Goal: Task Accomplishment & Management: Use online tool/utility

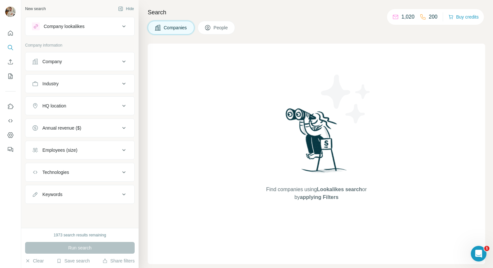
click at [77, 59] on div "Company" at bounding box center [76, 61] width 88 height 7
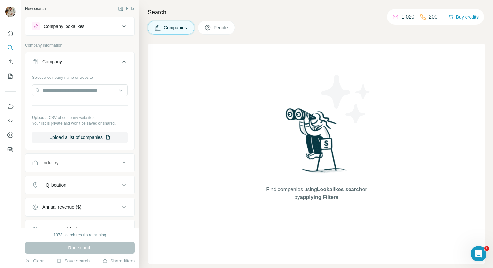
click at [115, 58] on div "Company" at bounding box center [76, 61] width 88 height 7
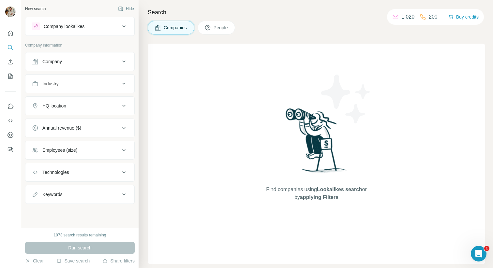
click at [73, 25] on div "Company lookalikes" at bounding box center [64, 26] width 41 height 7
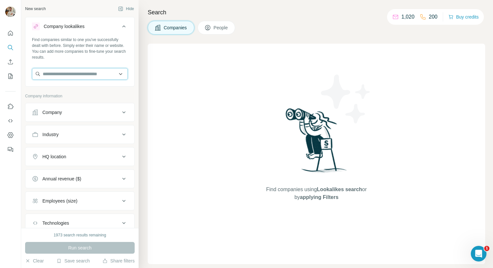
click at [87, 76] on input "text" at bounding box center [80, 74] width 96 height 12
paste input "**********"
click at [80, 74] on input "**********" at bounding box center [80, 74] width 96 height 12
click at [92, 71] on input "**********" at bounding box center [80, 74] width 96 height 12
drag, startPoint x: 94, startPoint y: 75, endPoint x: 40, endPoint y: 73, distance: 54.5
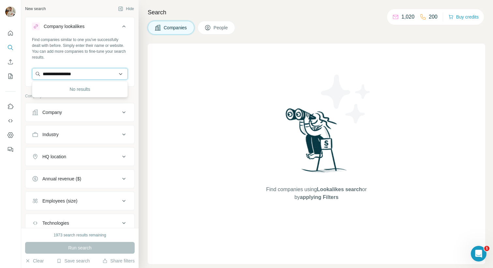
click at [40, 73] on input "**********" at bounding box center [80, 74] width 96 height 12
paste input "****"
type input "**********"
click at [97, 92] on div "L and S KG [DOMAIN_NAME]" at bounding box center [80, 92] width 93 height 18
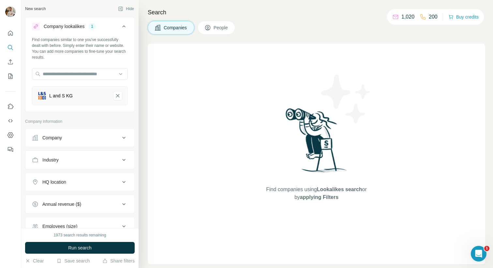
scroll to position [70, 0]
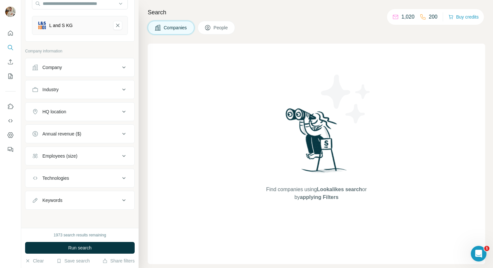
click at [90, 159] on div "Employees (size)" at bounding box center [76, 156] width 88 height 7
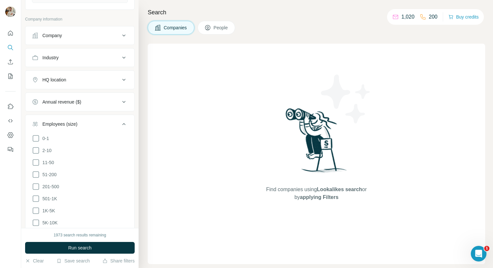
scroll to position [103, 0]
click at [38, 160] on icon at bounding box center [36, 162] width 8 height 8
click at [38, 172] on icon at bounding box center [36, 174] width 8 height 8
click at [35, 185] on icon at bounding box center [36, 186] width 8 height 8
click at [79, 245] on span "Run search" at bounding box center [79, 248] width 23 height 7
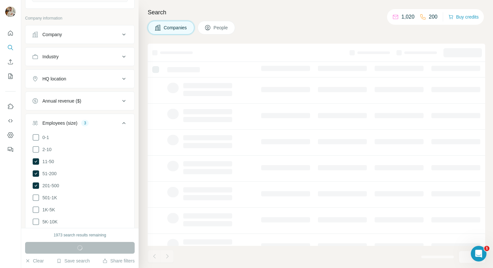
click at [75, 75] on button "HQ location" at bounding box center [79, 79] width 109 height 16
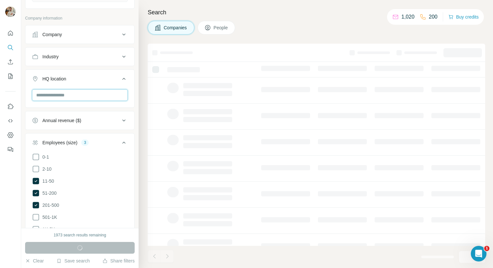
click at [67, 95] on input "text" at bounding box center [80, 95] width 96 height 12
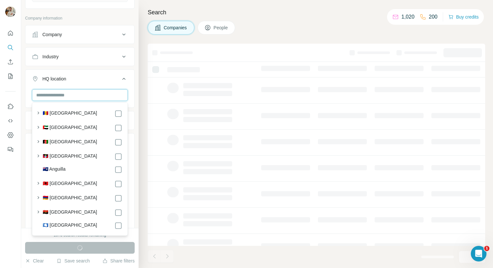
type input "*"
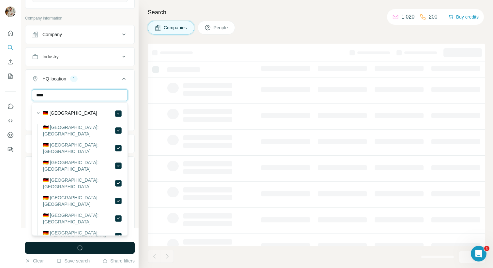
click at [86, 94] on input "****" at bounding box center [80, 95] width 96 height 12
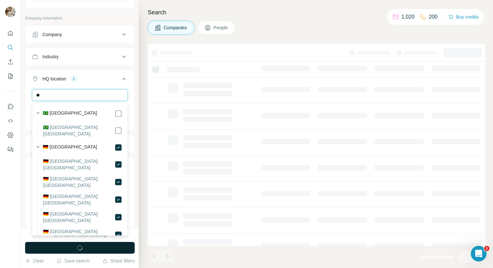
type input "*"
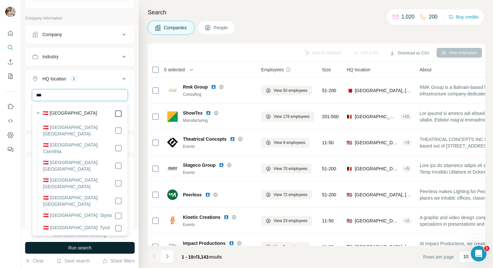
type input "***"
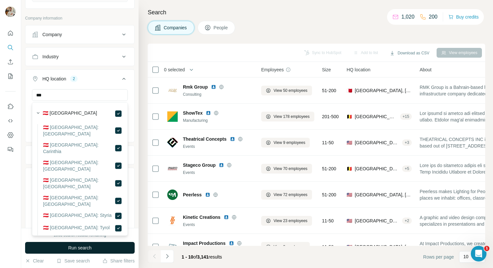
click at [101, 80] on div "HQ location 2" at bounding box center [76, 79] width 88 height 7
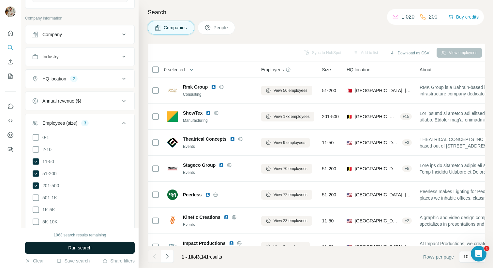
click at [91, 80] on div "HQ location 2" at bounding box center [76, 79] width 88 height 7
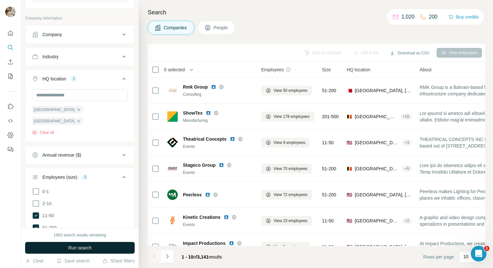
click at [80, 244] on button "Run search" at bounding box center [80, 248] width 110 height 12
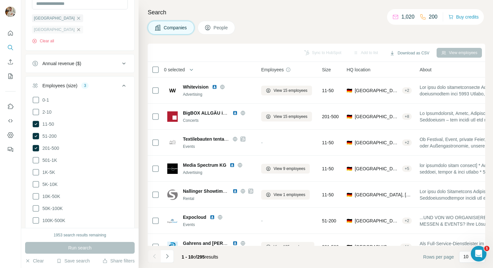
scroll to position [214, 0]
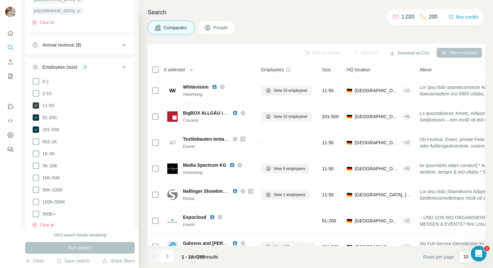
click at [36, 102] on icon at bounding box center [36, 105] width 7 height 7
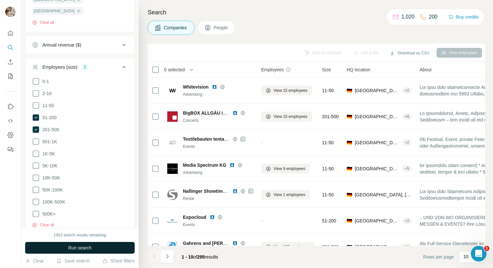
click at [110, 248] on button "Run search" at bounding box center [80, 248] width 110 height 12
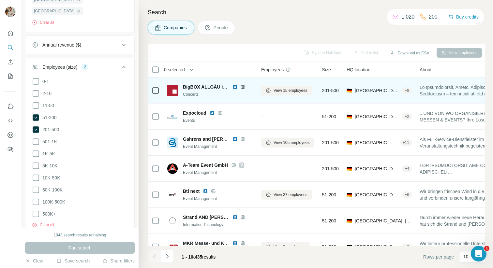
click at [244, 88] on icon at bounding box center [243, 87] width 4 height 4
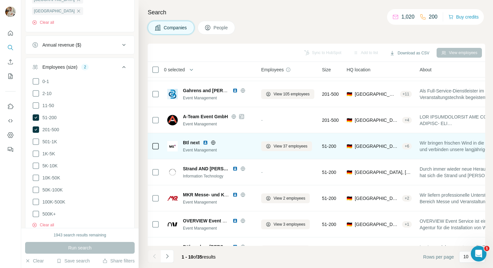
scroll to position [92, 0]
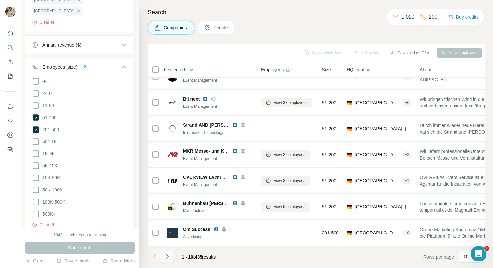
click at [167, 256] on icon "Navigate to next page" at bounding box center [167, 256] width 7 height 7
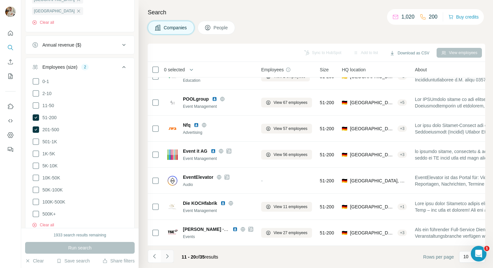
click at [165, 261] on button "Navigate to next page" at bounding box center [167, 256] width 13 height 13
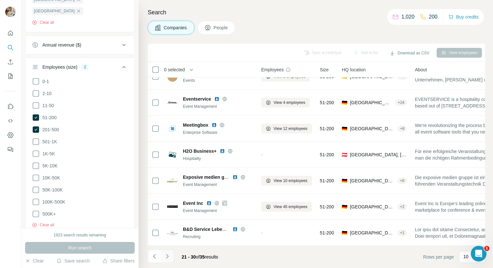
click at [172, 255] on button "Navigate to next page" at bounding box center [167, 256] width 13 height 13
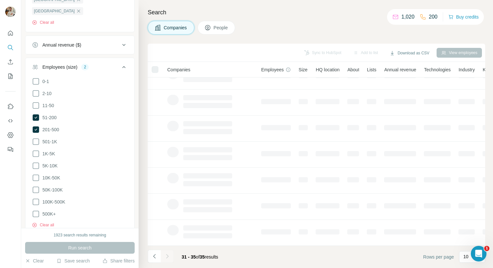
scroll to position [0, 0]
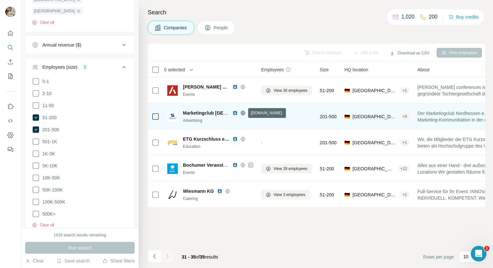
click at [244, 111] on icon at bounding box center [243, 113] width 4 height 4
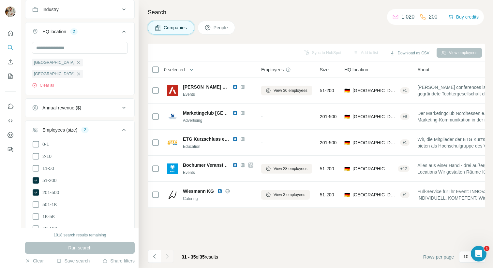
scroll to position [138, 0]
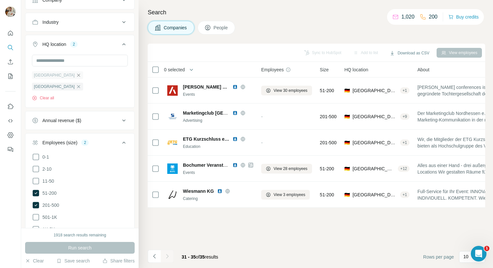
click at [77, 75] on icon "button" at bounding box center [78, 75] width 3 height 3
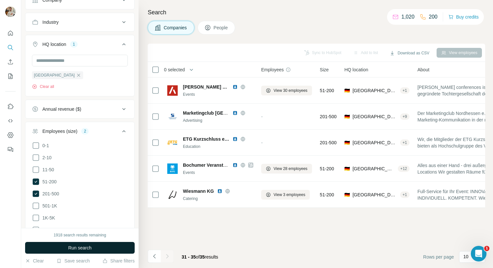
click at [102, 243] on button "Run search" at bounding box center [80, 248] width 110 height 12
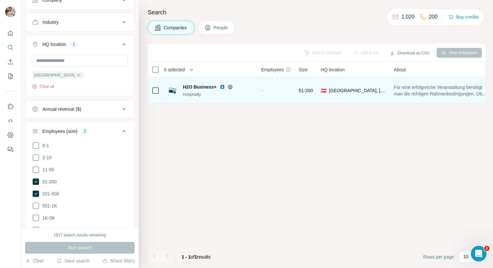
click at [228, 86] on icon at bounding box center [230, 87] width 4 height 4
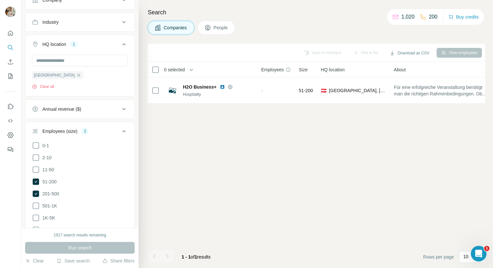
click at [301, 31] on div "Companies People" at bounding box center [317, 28] width 338 height 14
click at [38, 192] on icon at bounding box center [36, 194] width 7 height 7
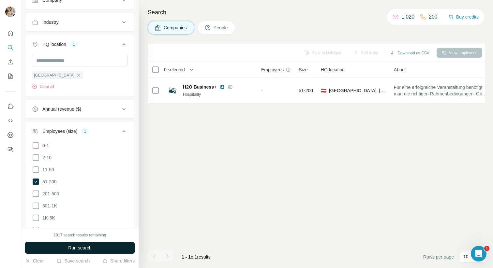
click at [79, 250] on span "Run search" at bounding box center [79, 248] width 23 height 7
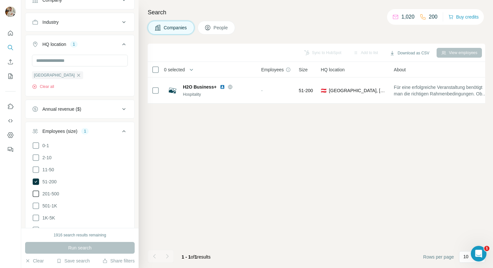
click at [37, 196] on icon at bounding box center [36, 194] width 7 height 7
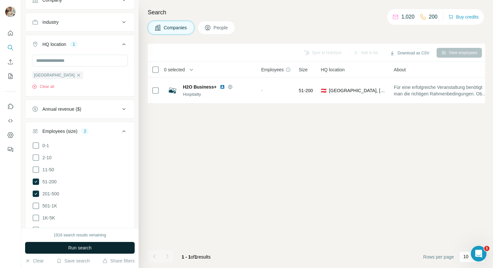
click at [83, 250] on span "Run search" at bounding box center [79, 248] width 23 height 7
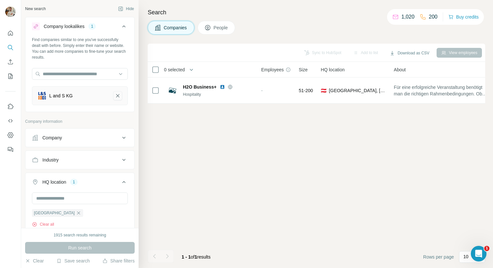
click at [115, 94] on icon "L and S KG-remove-button" at bounding box center [118, 96] width 6 height 7
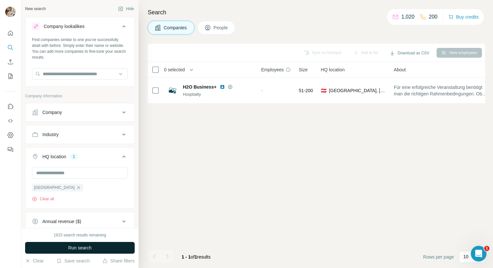
click at [101, 248] on button "Run search" at bounding box center [80, 248] width 110 height 12
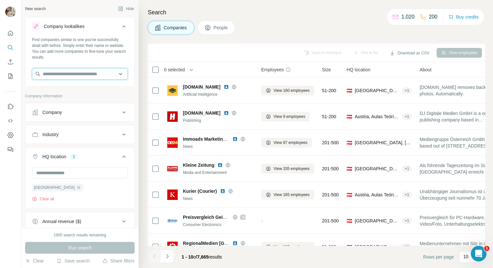
click at [76, 75] on input "text" at bounding box center [80, 74] width 96 height 12
paste input "**********"
paste input "text"
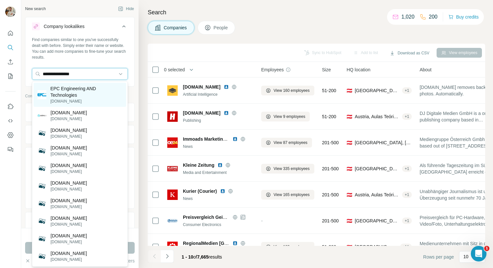
type input "**********"
click at [88, 87] on p "EPC Engineering AND Technologies" at bounding box center [86, 91] width 72 height 13
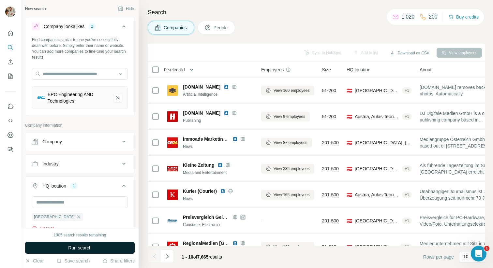
click at [88, 248] on span "Run search" at bounding box center [79, 248] width 23 height 7
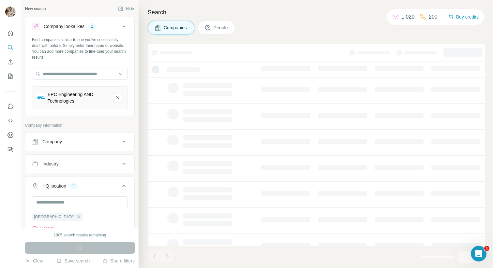
click at [391, 33] on div "Companies People" at bounding box center [317, 28] width 338 height 14
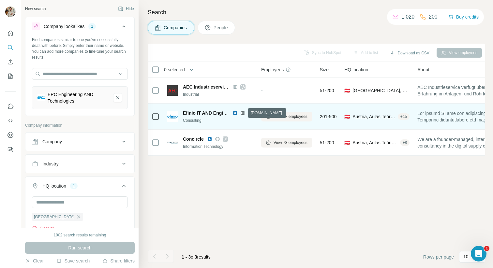
click at [242, 113] on icon at bounding box center [242, 113] width 5 height 5
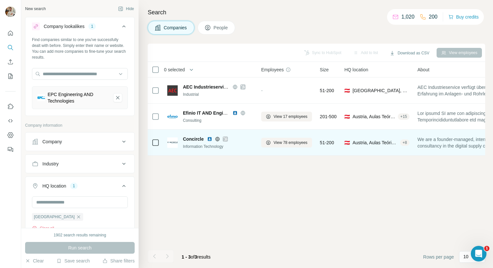
click at [226, 137] on icon at bounding box center [225, 139] width 4 height 5
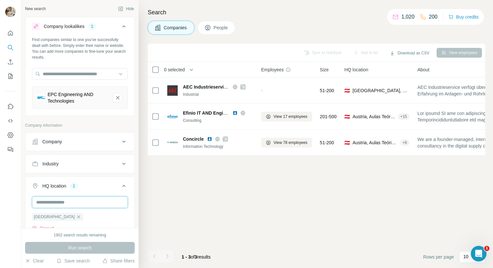
click at [71, 202] on input "text" at bounding box center [80, 203] width 96 height 12
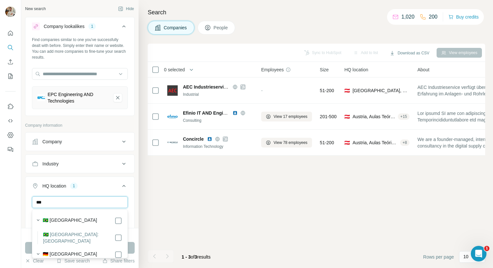
type input "***"
click at [92, 251] on div "🇩🇪 [GEOGRAPHIC_DATA]" at bounding box center [83, 255] width 80 height 8
click at [31, 244] on button "Run search" at bounding box center [80, 248] width 110 height 12
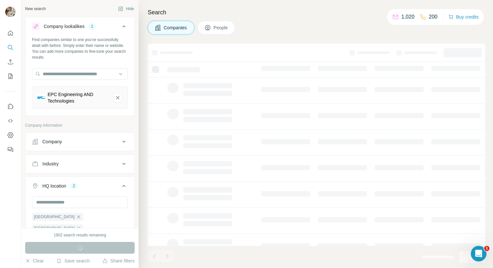
click at [302, 26] on div "Companies People" at bounding box center [317, 28] width 338 height 14
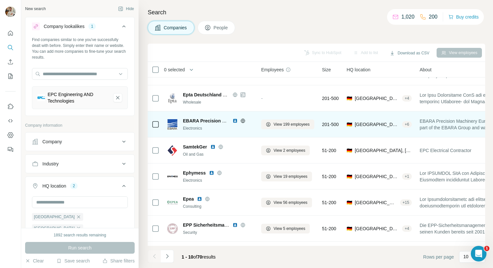
scroll to position [44, 1]
click at [243, 121] on icon at bounding box center [242, 121] width 5 height 5
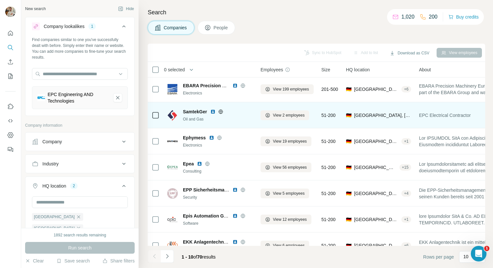
scroll to position [92, 1]
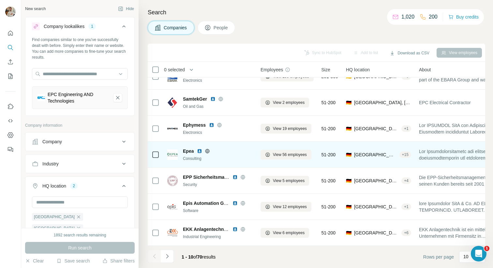
click at [208, 152] on icon at bounding box center [207, 151] width 5 height 5
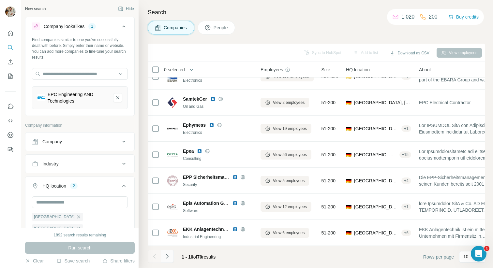
click at [169, 254] on icon "Navigate to next page" at bounding box center [167, 256] width 7 height 7
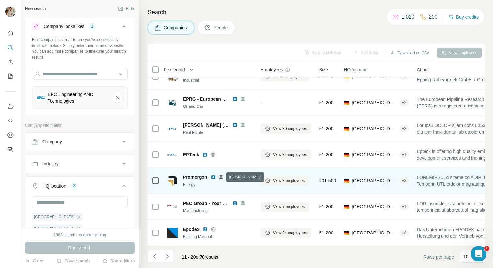
click at [223, 175] on icon at bounding box center [220, 177] width 5 height 5
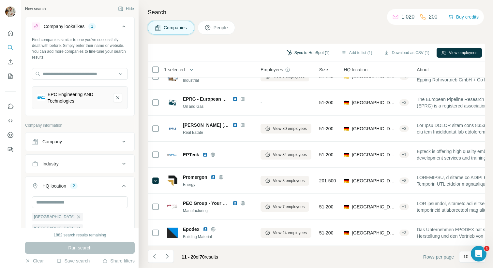
click at [311, 52] on button "Sync to HubSpot (1)" at bounding box center [308, 53] width 52 height 10
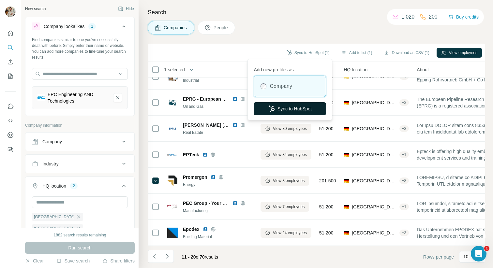
click at [296, 106] on button "Sync to HubSpot" at bounding box center [290, 108] width 72 height 13
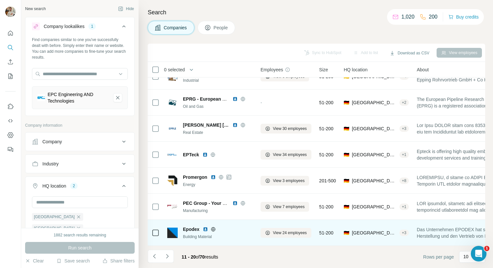
click at [213, 228] on icon at bounding box center [213, 229] width 5 height 5
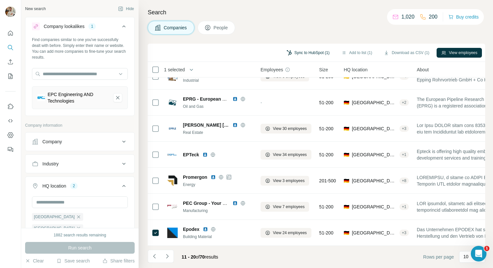
click at [305, 53] on button "Sync to HubSpot (1)" at bounding box center [308, 53] width 52 height 10
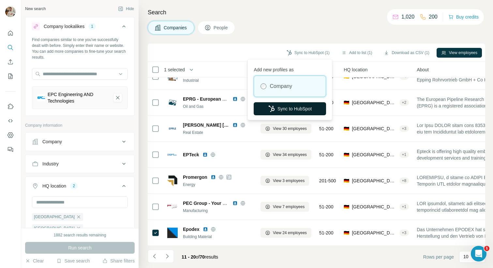
click at [289, 109] on button "Sync to HubSpot" at bounding box center [290, 108] width 72 height 13
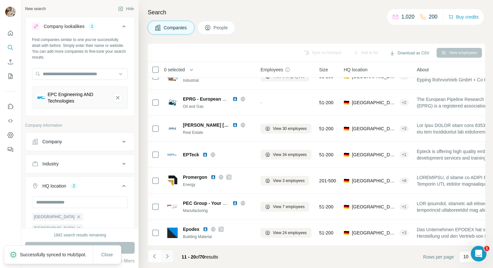
click at [166, 258] on icon "Navigate to next page" at bounding box center [167, 256] width 2 height 4
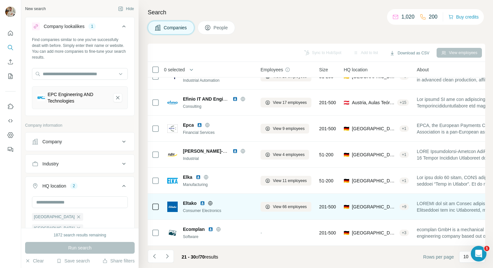
click at [210, 202] on icon at bounding box center [210, 203] width 5 height 5
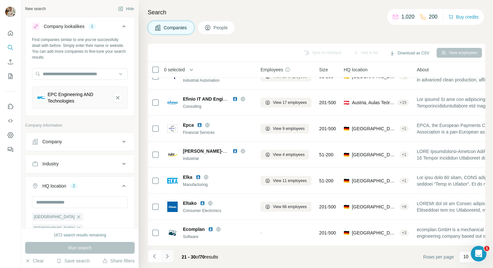
click at [172, 257] on button "Navigate to next page" at bounding box center [167, 256] width 13 height 13
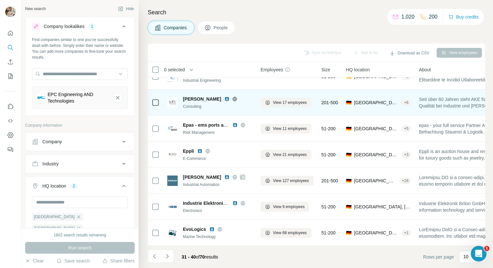
click at [232, 98] on icon at bounding box center [234, 99] width 5 height 5
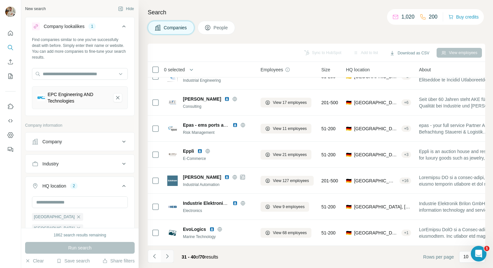
click at [165, 257] on icon "Navigate to next page" at bounding box center [167, 256] width 7 height 7
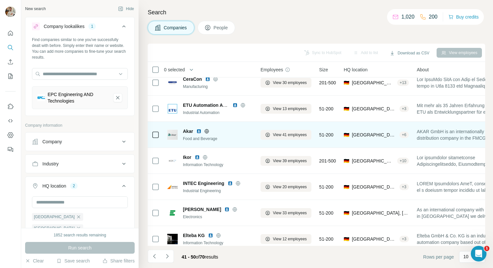
scroll to position [84, 1]
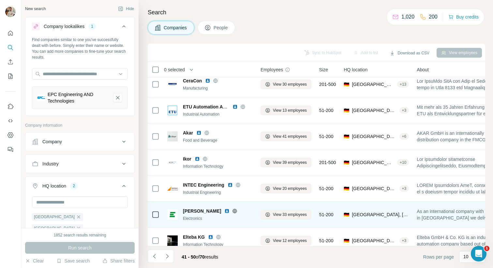
click at [232, 210] on icon at bounding box center [234, 211] width 5 height 5
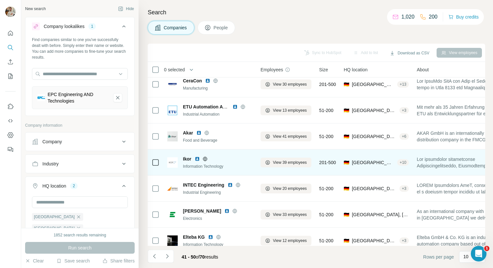
scroll to position [92, 1]
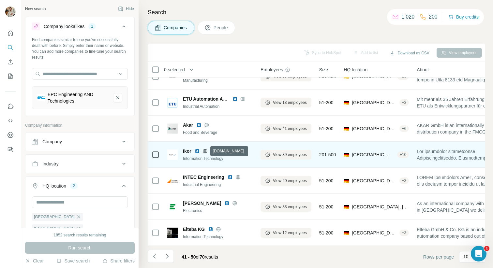
click at [204, 150] on icon at bounding box center [205, 151] width 5 height 5
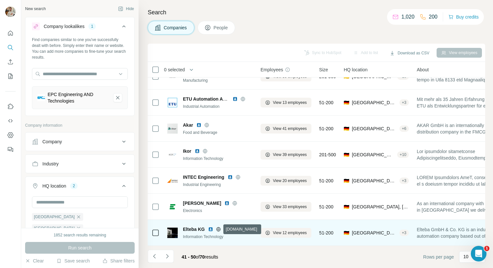
click at [218, 230] on icon at bounding box center [218, 229] width 5 height 5
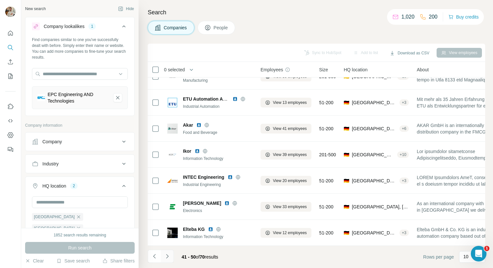
click at [167, 252] on button "Navigate to next page" at bounding box center [167, 256] width 13 height 13
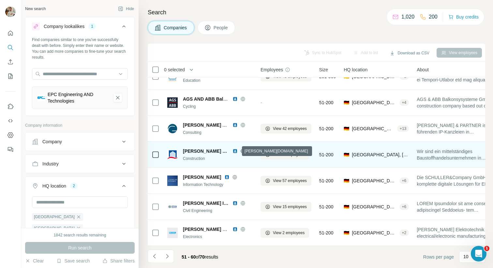
click at [240, 152] on icon at bounding box center [242, 151] width 5 height 5
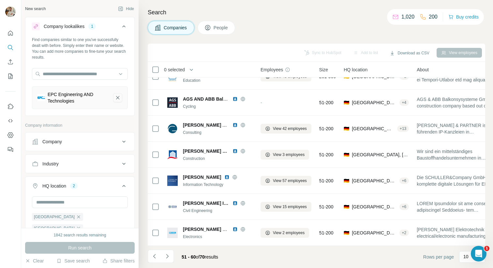
click at [118, 98] on icon "EPC Engineering AND Technologies-remove-button" at bounding box center [118, 98] width 6 height 7
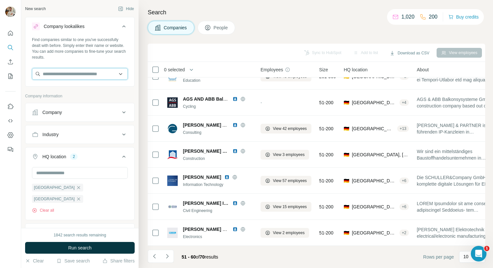
click at [91, 73] on input "text" at bounding box center [80, 74] width 96 height 12
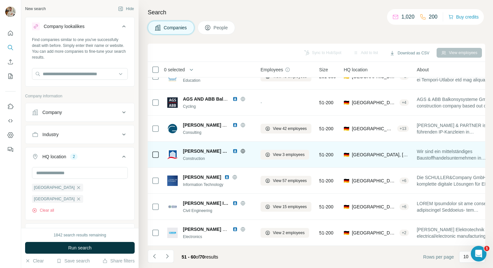
click at [240, 151] on icon at bounding box center [242, 151] width 5 height 5
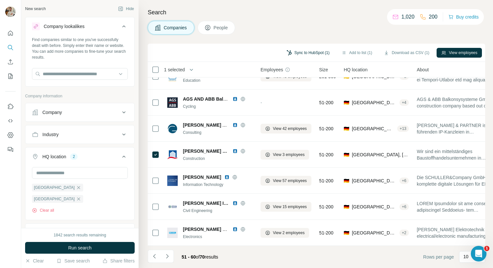
click at [294, 53] on button "Sync to HubSpot (1)" at bounding box center [308, 53] width 52 height 10
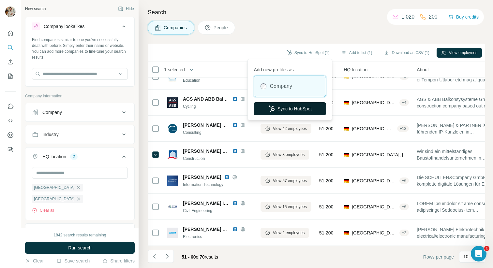
click at [289, 109] on button "Sync to HubSpot" at bounding box center [290, 108] width 72 height 13
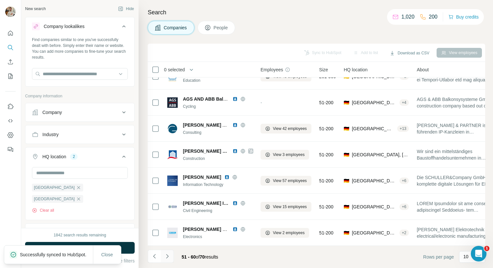
click at [166, 260] on button "Navigate to next page" at bounding box center [167, 256] width 13 height 13
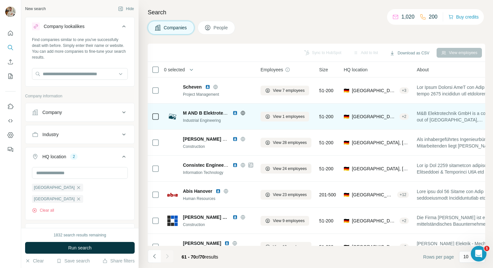
scroll to position [92, 1]
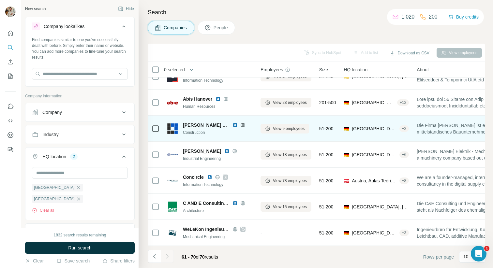
click at [233, 125] on img at bounding box center [235, 125] width 5 height 5
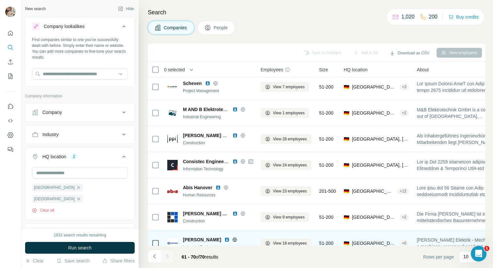
scroll to position [0, 1]
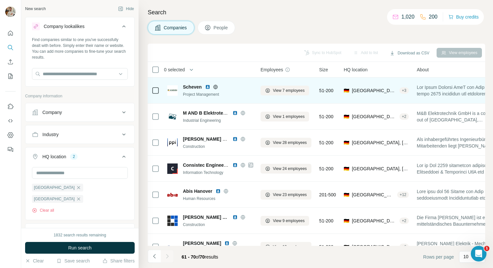
click at [215, 87] on icon at bounding box center [215, 86] width 5 height 5
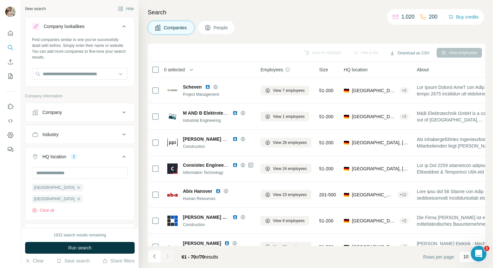
click at [272, 38] on div "Search Companies People Sync to HubSpot Add to list Download as CSV View employ…" at bounding box center [316, 134] width 354 height 268
click at [71, 76] on input "text" at bounding box center [80, 74] width 96 height 12
paste input "*********"
type input "*********"
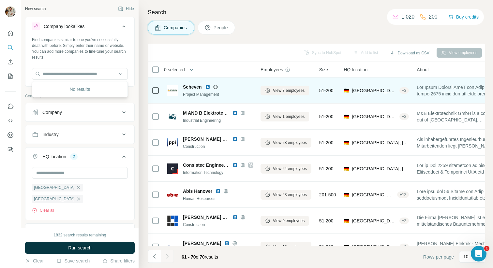
click at [217, 86] on icon at bounding box center [215, 86] width 5 height 5
